Goal: Task Accomplishment & Management: Understand process/instructions

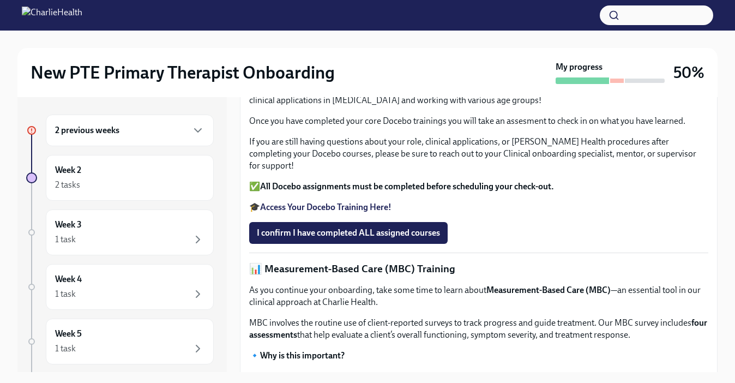
click at [120, 140] on div "2 previous weeks" at bounding box center [130, 131] width 168 height 32
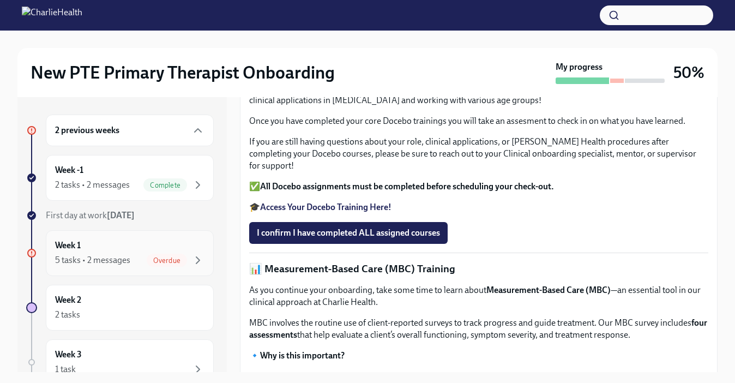
click at [151, 247] on div "Week 1 5 tasks • 2 messages Overdue" at bounding box center [129, 252] width 149 height 27
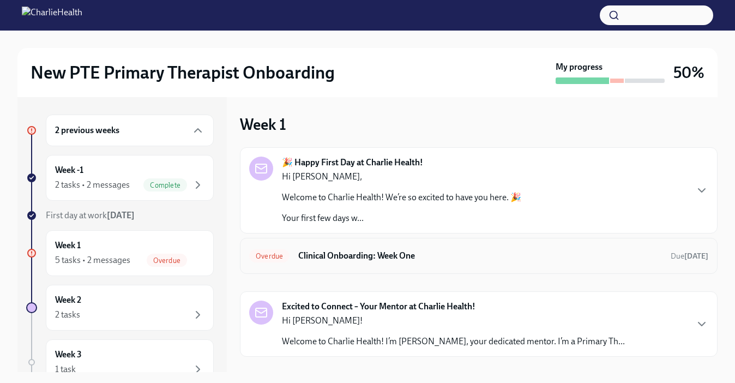
click at [332, 263] on div "Overdue Clinical Onboarding: Week One Due [DATE]" at bounding box center [478, 255] width 459 height 17
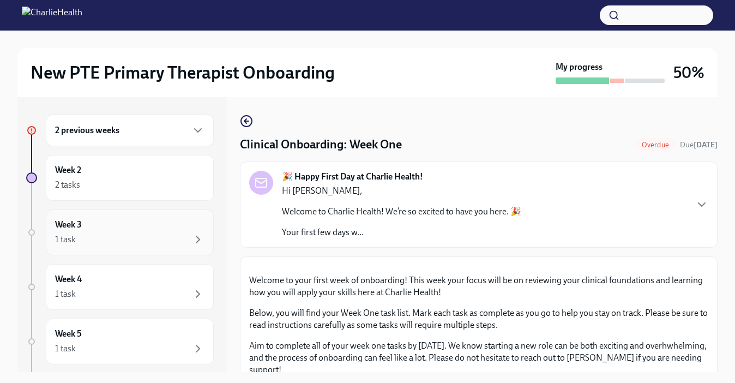
click at [81, 241] on div "1 task" at bounding box center [129, 239] width 149 height 13
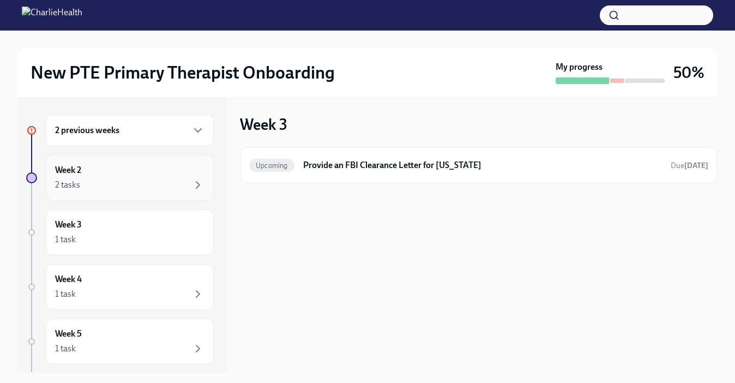
click at [73, 176] on div "Week 2 2 tasks" at bounding box center [129, 177] width 149 height 27
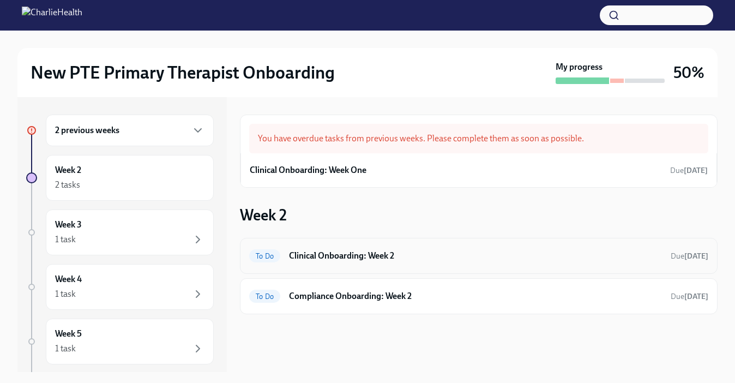
click at [355, 253] on h6 "Clinical Onboarding: Week 2" at bounding box center [475, 256] width 373 height 12
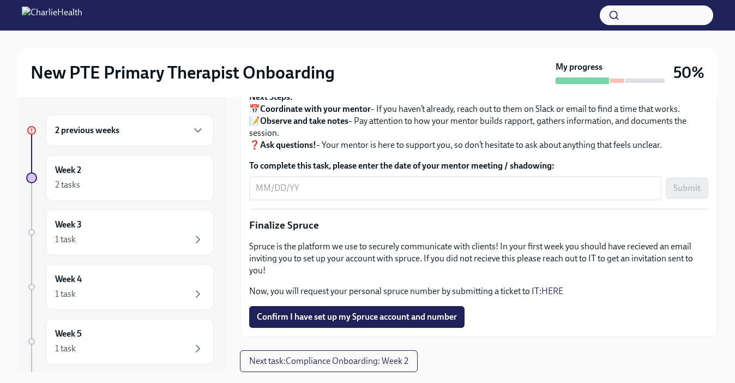
scroll to position [20, 0]
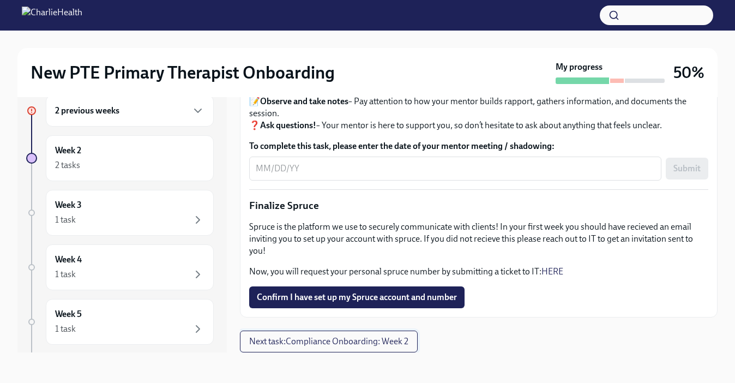
click at [347, 339] on span "Next task : Compliance Onboarding: Week 2" at bounding box center [328, 341] width 159 height 11
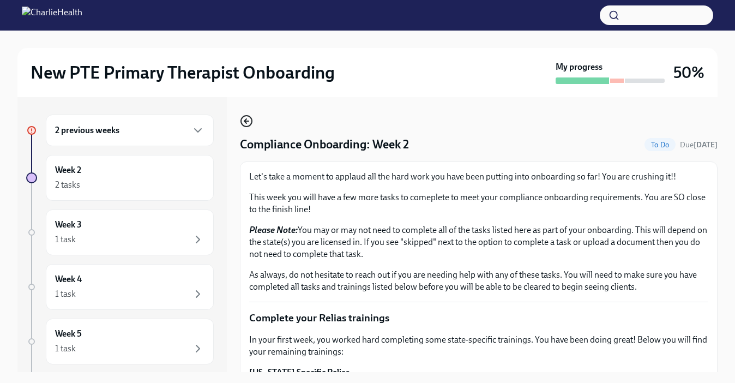
click at [245, 124] on icon "button" at bounding box center [246, 121] width 13 height 13
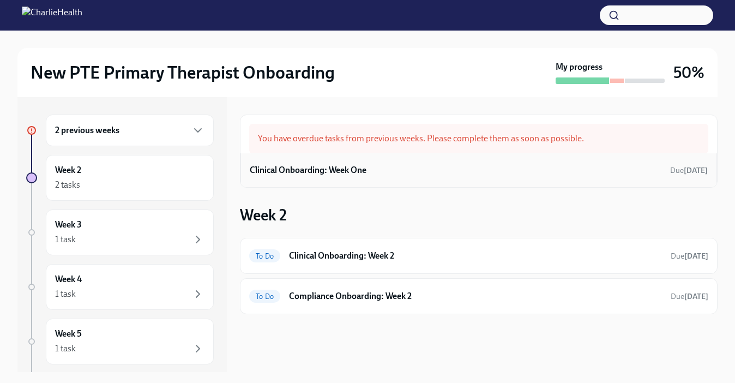
click at [307, 169] on h6 "Clinical Onboarding: Week One" at bounding box center [308, 170] width 117 height 12
